Goal: Navigation & Orientation: Find specific page/section

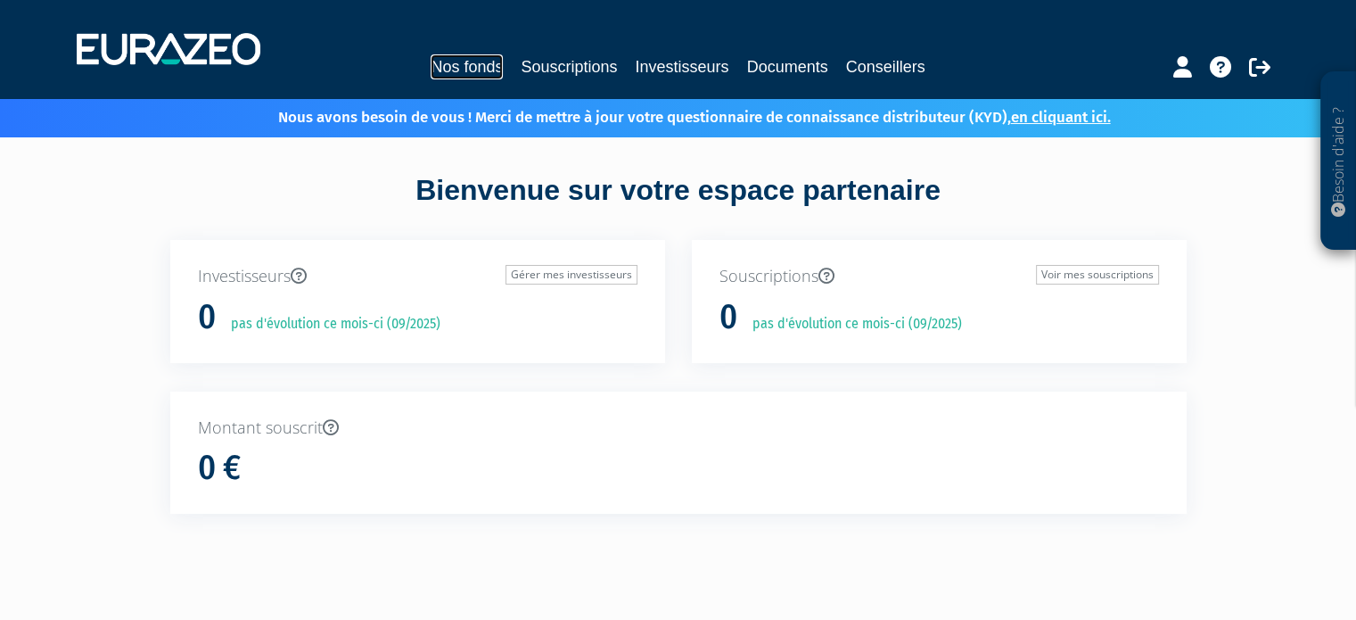
click at [483, 62] on link "Nos fonds" at bounding box center [467, 66] width 72 height 25
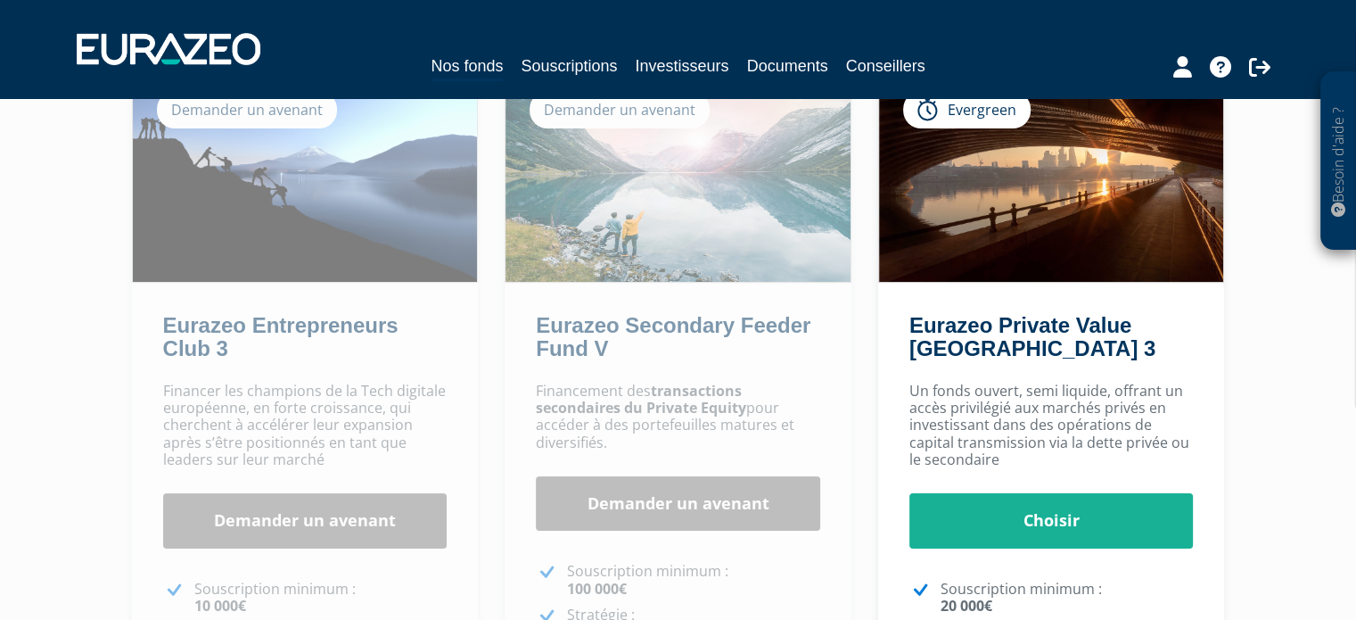
scroll to position [15, 0]
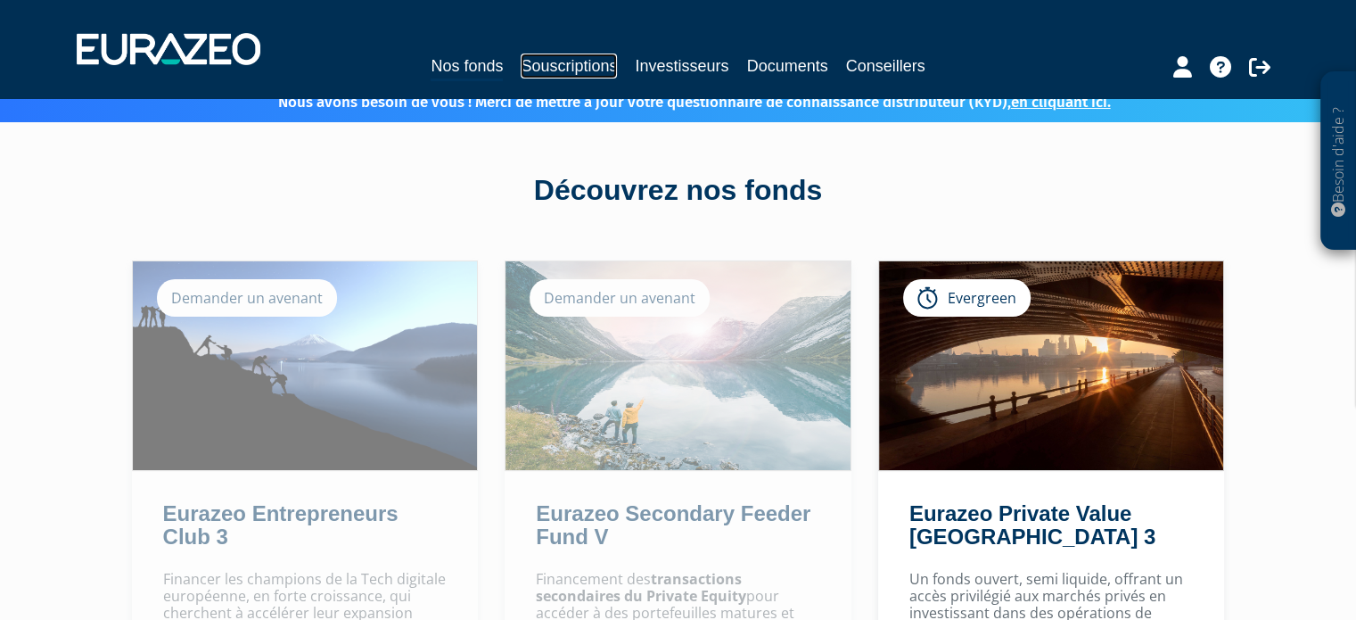
click at [532, 61] on link "Souscriptions" at bounding box center [569, 65] width 96 height 25
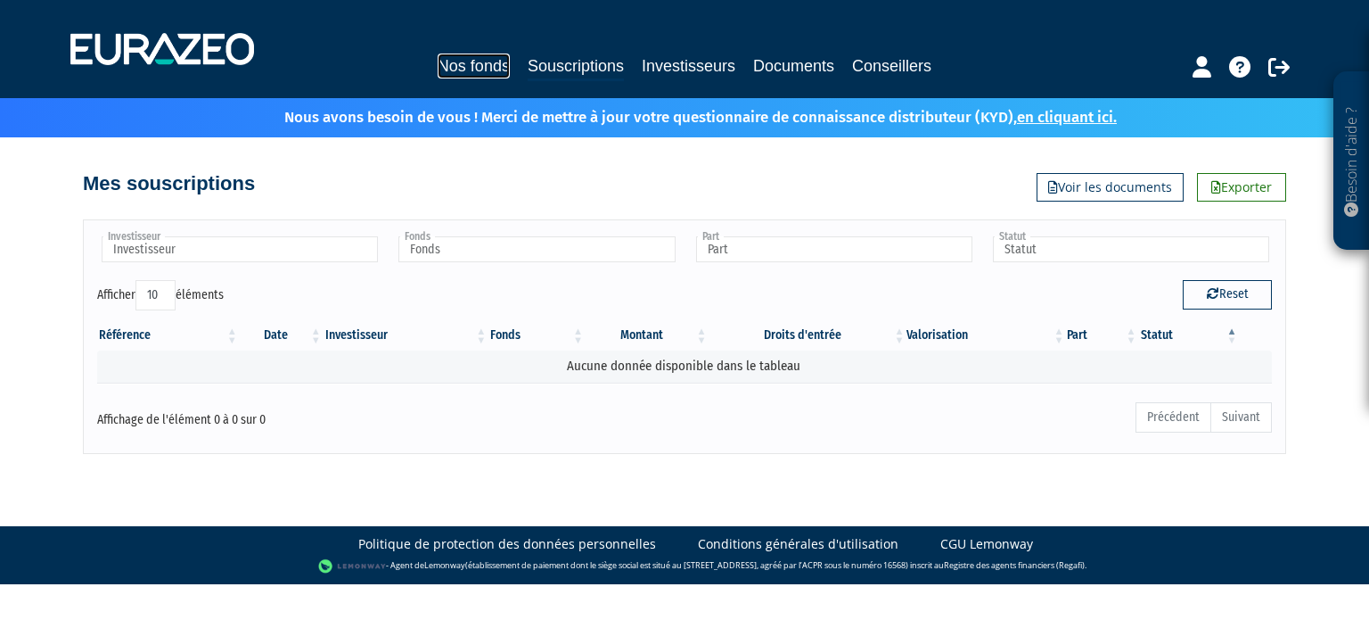
click at [485, 61] on link "Nos fonds" at bounding box center [474, 65] width 72 height 25
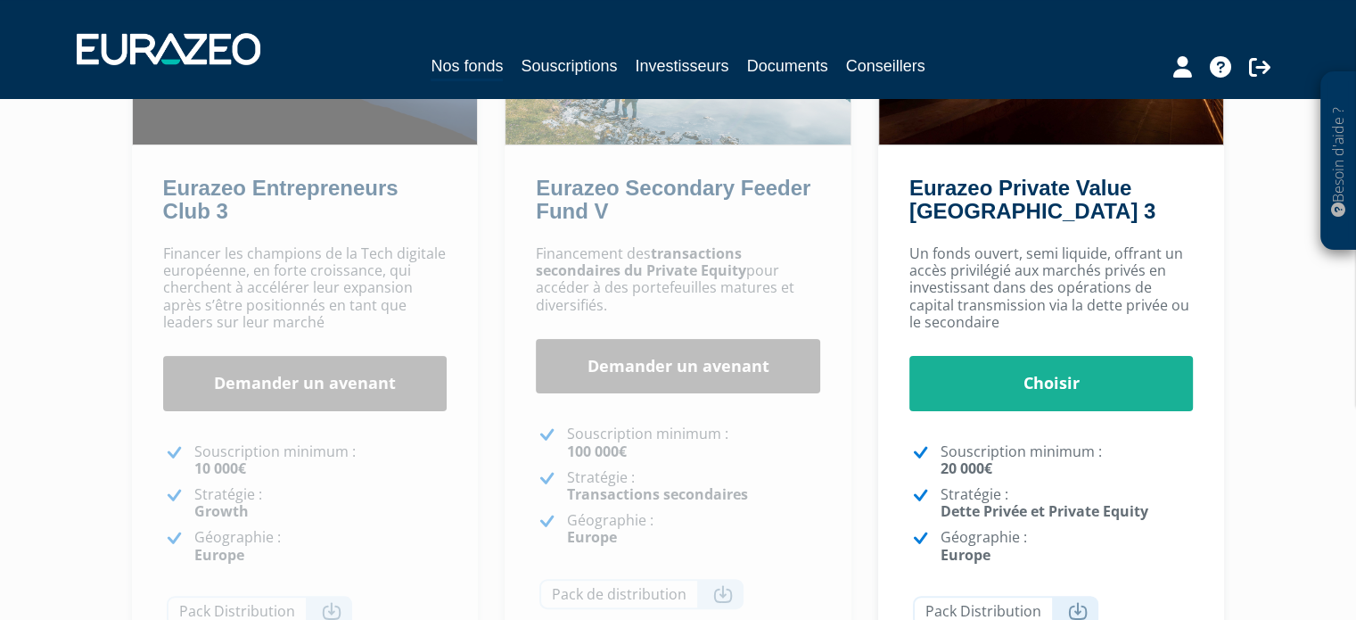
scroll to position [357, 0]
